Goal: Task Accomplishment & Management: Complete application form

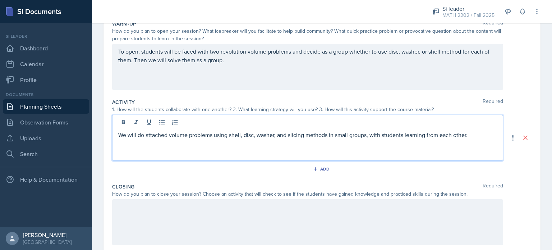
scroll to position [141, 0]
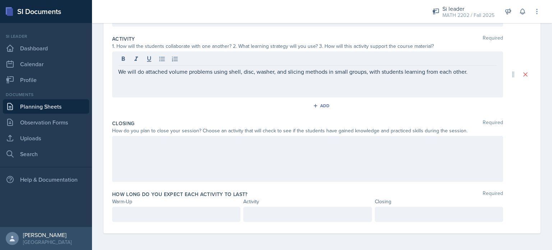
click at [183, 158] on div at bounding box center [307, 159] width 391 height 46
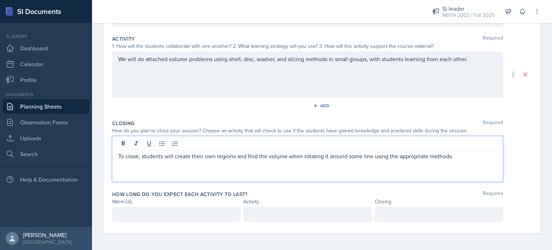
click at [161, 219] on div at bounding box center [176, 214] width 128 height 15
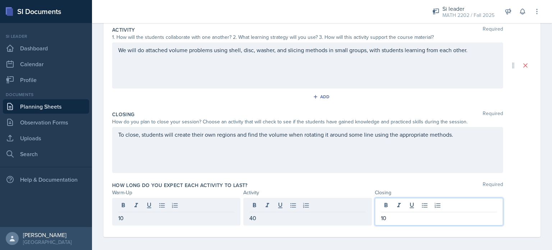
scroll to position [0, 0]
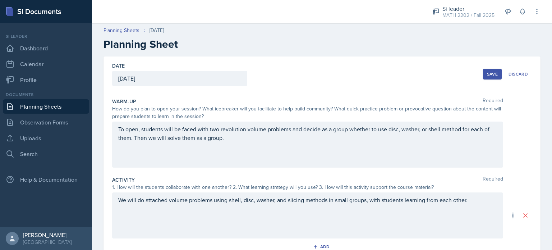
click at [492, 74] on div "Save" at bounding box center [492, 74] width 11 height 6
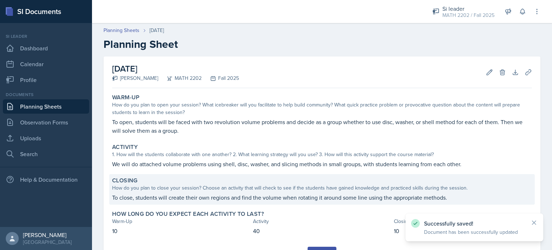
scroll to position [35, 0]
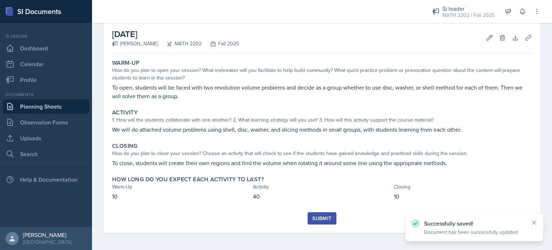
click at [315, 215] on div "Submit" at bounding box center [321, 218] width 19 height 6
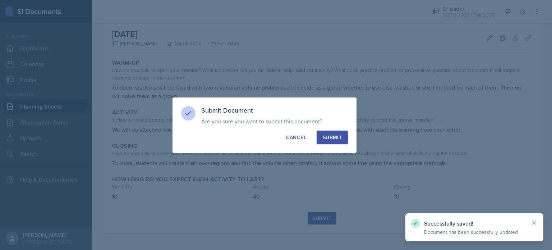
click at [319, 151] on div "Submit Document Are you sure you want to submit this document? This document wi…" at bounding box center [265, 124] width 184 height 55
click at [329, 140] on div "Submit" at bounding box center [332, 137] width 19 height 7
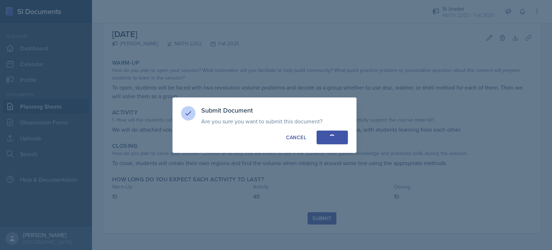
scroll to position [14, 0]
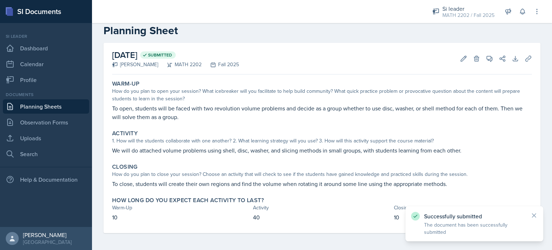
click at [43, 106] on link "Planning Sheets" at bounding box center [46, 106] width 86 height 14
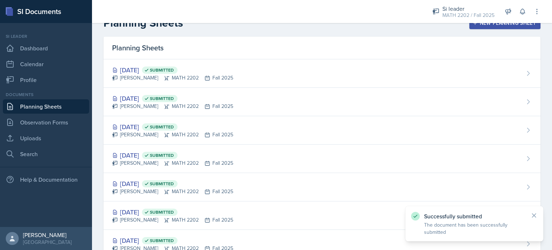
click at [492, 25] on div "New Planning Sheet" at bounding box center [505, 23] width 62 height 6
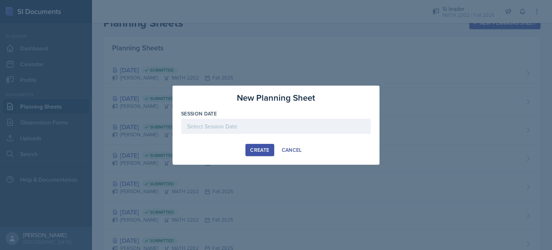
click at [302, 122] on div at bounding box center [276, 126] width 190 height 15
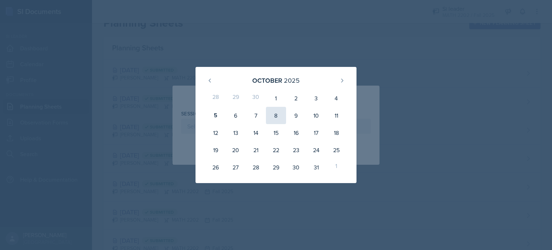
click at [282, 112] on div "8" at bounding box center [276, 115] width 20 height 17
type input "[DATE]"
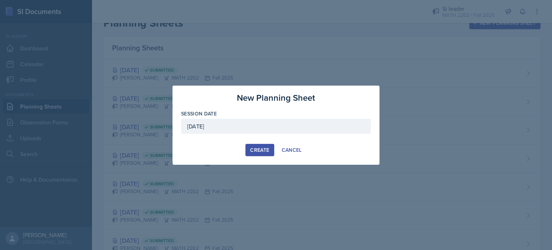
click at [262, 147] on div "Create" at bounding box center [259, 150] width 19 height 6
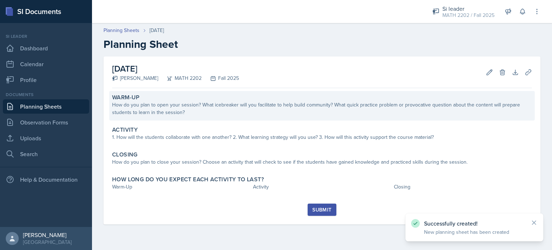
click at [276, 104] on div "How do you plan to open your session? What icebreaker will you facilitate to he…" at bounding box center [322, 108] width 420 height 15
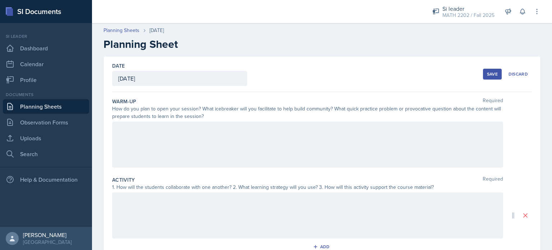
click at [246, 140] on div at bounding box center [307, 145] width 391 height 46
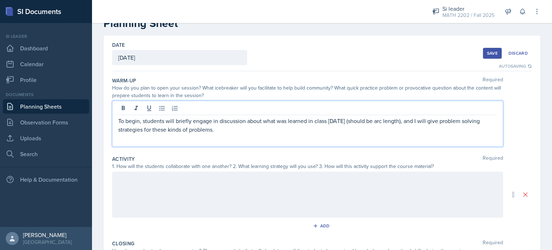
scroll to position [24, 0]
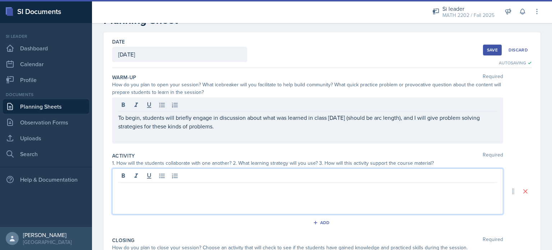
click at [172, 178] on div at bounding box center [307, 191] width 391 height 46
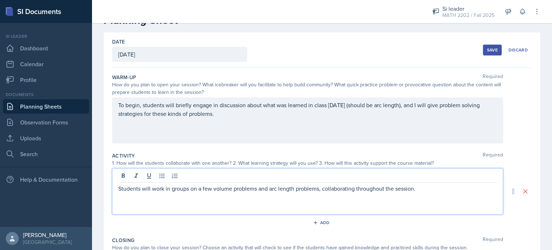
scroll to position [141, 0]
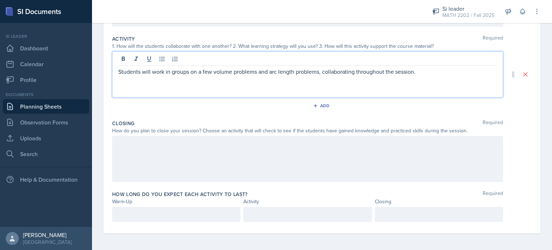
click at [156, 143] on div at bounding box center [307, 159] width 391 height 46
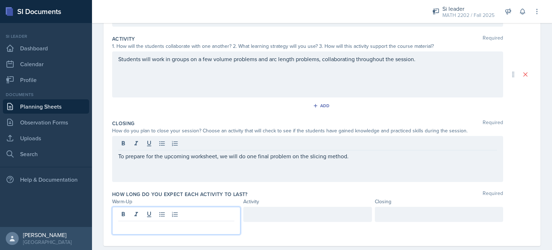
click at [191, 210] on div at bounding box center [176, 221] width 128 height 28
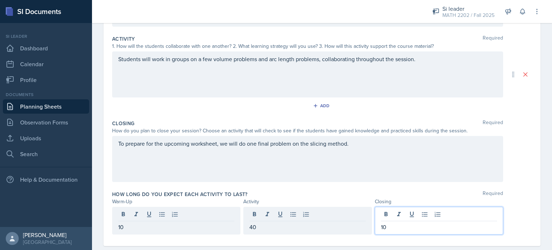
scroll to position [0, 0]
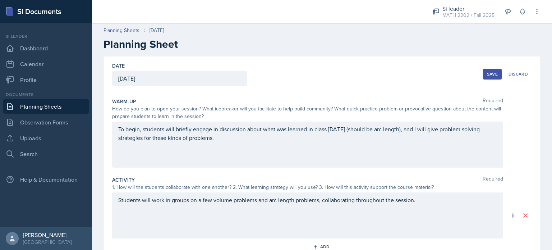
click at [487, 72] on div "Save" at bounding box center [492, 74] width 11 height 6
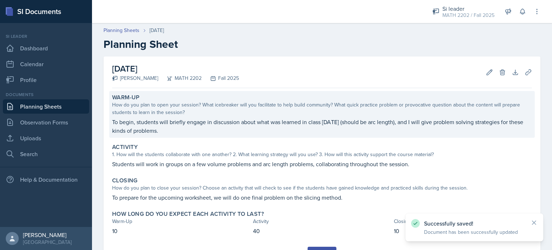
scroll to position [35, 0]
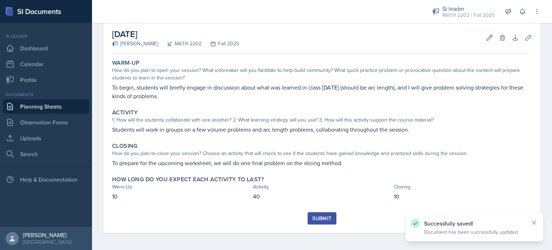
click at [326, 216] on div "Submit" at bounding box center [321, 218] width 19 height 6
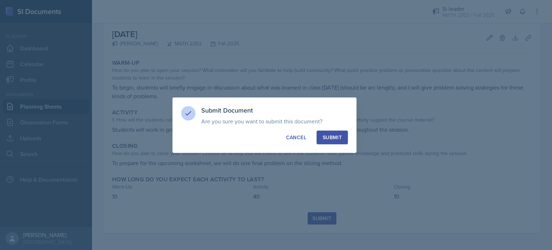
click at [342, 140] on button "Submit" at bounding box center [332, 138] width 31 height 14
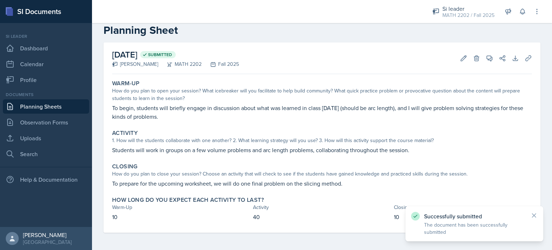
scroll to position [14, 0]
click at [38, 134] on link "Uploads" at bounding box center [46, 138] width 86 height 14
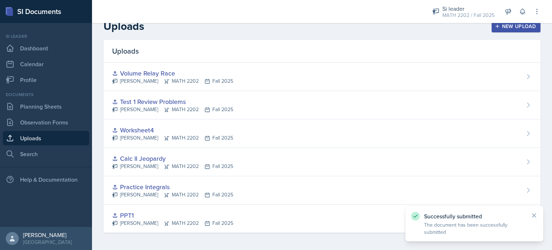
scroll to position [10, 0]
click at [506, 28] on div "New Upload" at bounding box center [517, 27] width 40 height 6
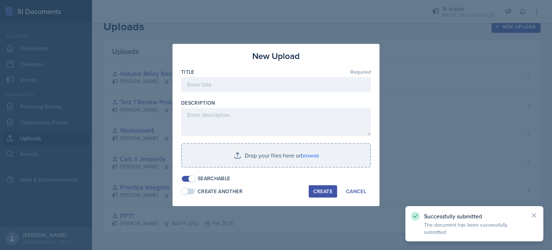
click at [278, 95] on div at bounding box center [276, 95] width 190 height 7
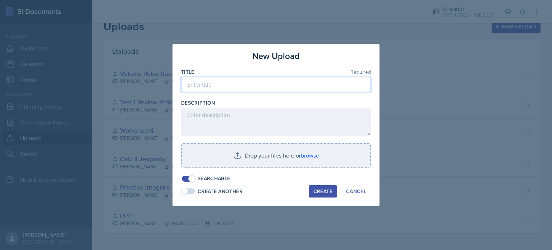
click at [277, 89] on input at bounding box center [276, 84] width 190 height 15
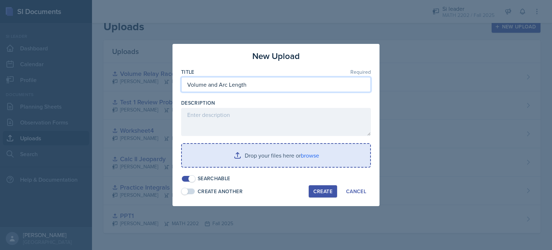
type input "Volume and Arc Length"
click at [251, 156] on input "file" at bounding box center [276, 155] width 188 height 23
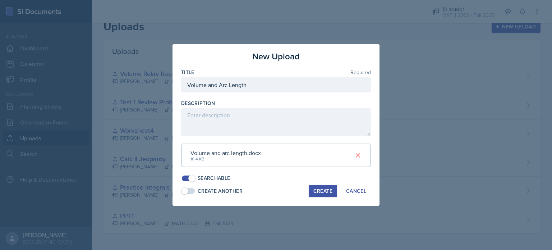
click at [317, 190] on div "Create" at bounding box center [323, 191] width 19 height 6
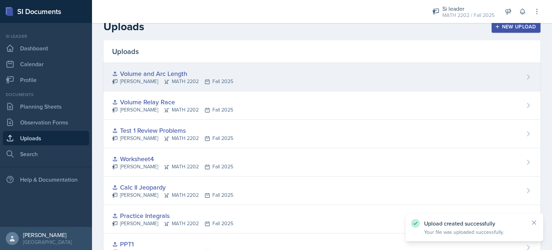
click at [197, 69] on div "Volume and Arc Length" at bounding box center [172, 74] width 121 height 10
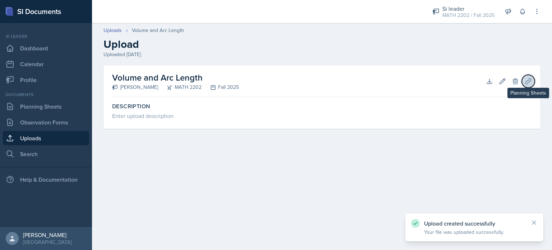
click at [529, 80] on icon at bounding box center [528, 80] width 5 height 5
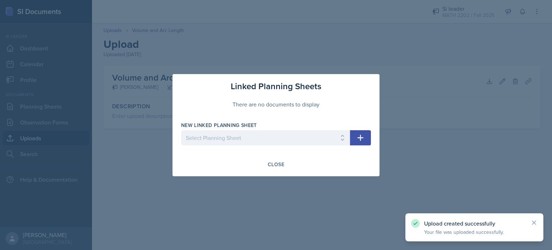
click at [284, 145] on div at bounding box center [265, 148] width 169 height 7
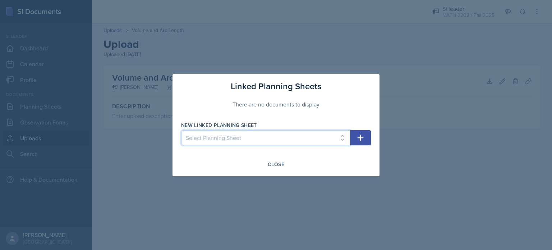
click at [283, 143] on select "Select Planning Sheet [DATE] [DATE] [DATE] [DATE] [DATE] [DATE] [DATE] [DATE] […" at bounding box center [265, 137] width 169 height 15
select select "fc4c992f-3235-467d-94cf-6569d30be96b"
click at [181, 130] on select "Select Planning Sheet [DATE] [DATE] [DATE] [DATE] [DATE] [DATE] [DATE] [DATE] […" at bounding box center [265, 137] width 169 height 15
click at [365, 134] on icon "button" at bounding box center [360, 137] width 9 height 9
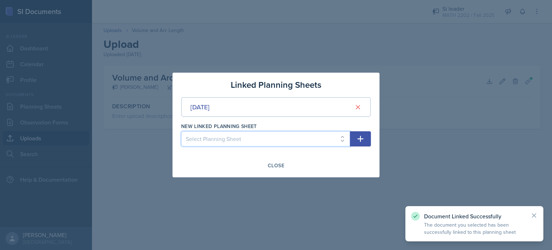
click at [329, 143] on select "Select Planning Sheet [DATE] [DATE] [DATE] [DATE] [DATE] [DATE] [DATE] [DATE] […" at bounding box center [265, 138] width 169 height 15
select select "1b7c9ed1-4414-41d9-b581-05b82d530806"
click at [181, 131] on select "Select Planning Sheet [DATE] [DATE] [DATE] [DATE] [DATE] [DATE] [DATE] [DATE] […" at bounding box center [265, 138] width 169 height 15
click at [364, 139] on icon "button" at bounding box center [360, 138] width 9 height 9
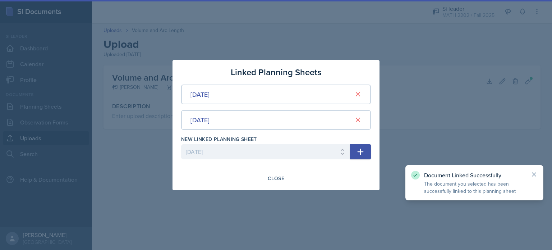
select select
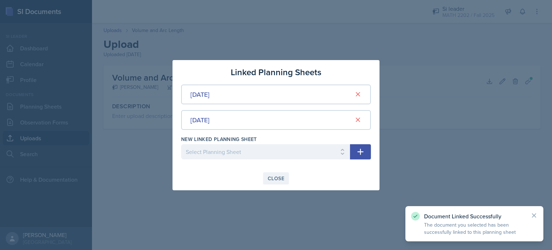
click at [272, 176] on div "Close" at bounding box center [276, 178] width 17 height 6
